Goal: Find specific page/section: Find specific page/section

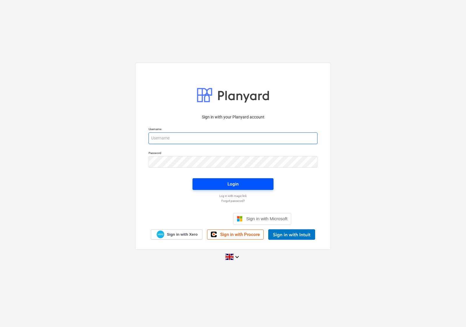
type input "[EMAIL_ADDRESS][DOMAIN_NAME]"
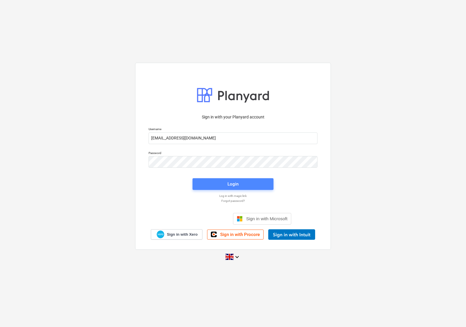
click at [206, 179] on button "Login" at bounding box center [233, 184] width 81 height 12
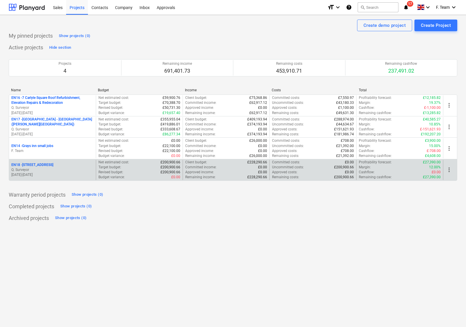
click at [73, 168] on p "Q. Surveyor" at bounding box center [52, 169] width 82 height 5
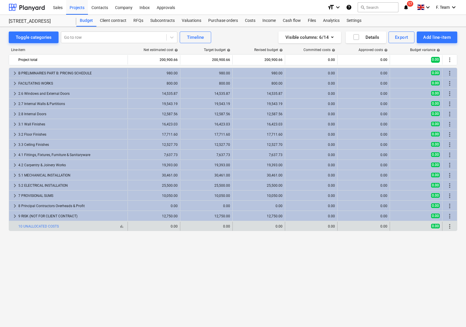
click at [62, 227] on div "bar_chart 10 UNALLOCATED COSTS" at bounding box center [71, 226] width 107 height 4
click at [53, 226] on link "10 UNALLOCATED COSTS" at bounding box center [38, 226] width 41 height 4
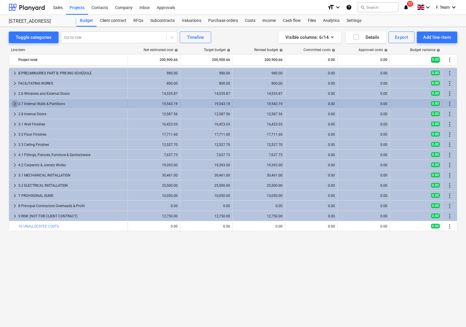
click at [13, 103] on span "keyboard_arrow_right" at bounding box center [14, 103] width 7 height 7
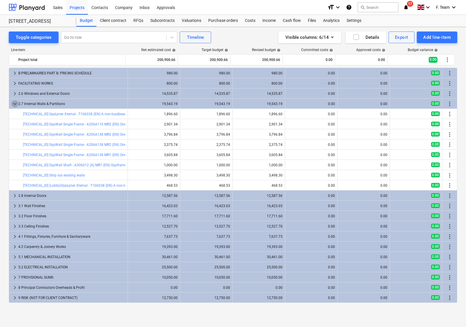
click at [13, 103] on span "keyboard_arrow_down" at bounding box center [14, 103] width 7 height 7
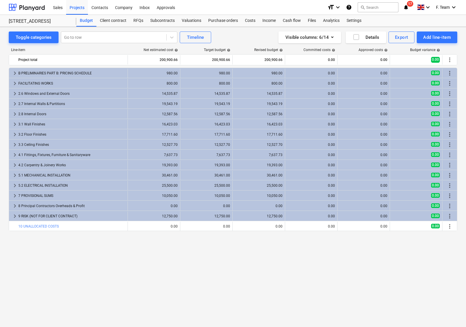
click at [108, 285] on div "keyboard_arrow_right B PRELIMINARIES PART B: PRICING SCHEDULE 980.00 980.00 980…" at bounding box center [233, 185] width 449 height 235
